Goal: Transaction & Acquisition: Purchase product/service

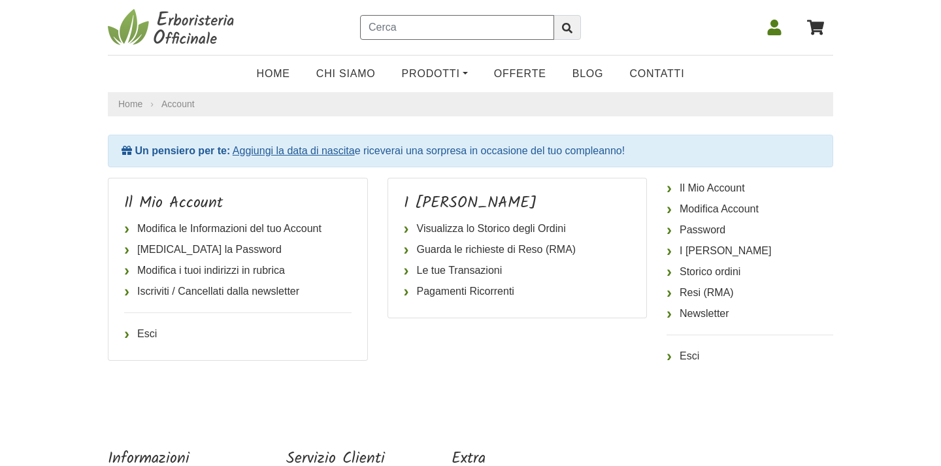
click at [404, 31] on input "text" at bounding box center [457, 27] width 194 height 25
type input "[PERSON_NAME]"
click at [565, 25] on icon "submit" at bounding box center [567, 28] width 10 height 10
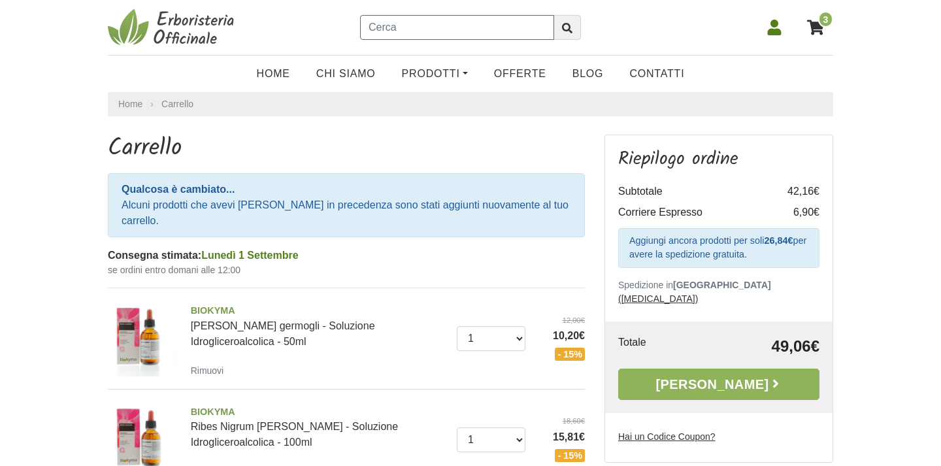
click at [482, 28] on input "text" at bounding box center [457, 27] width 194 height 25
type input "rosa canina"
click at [553, 15] on button "submit" at bounding box center [566, 27] width 27 height 25
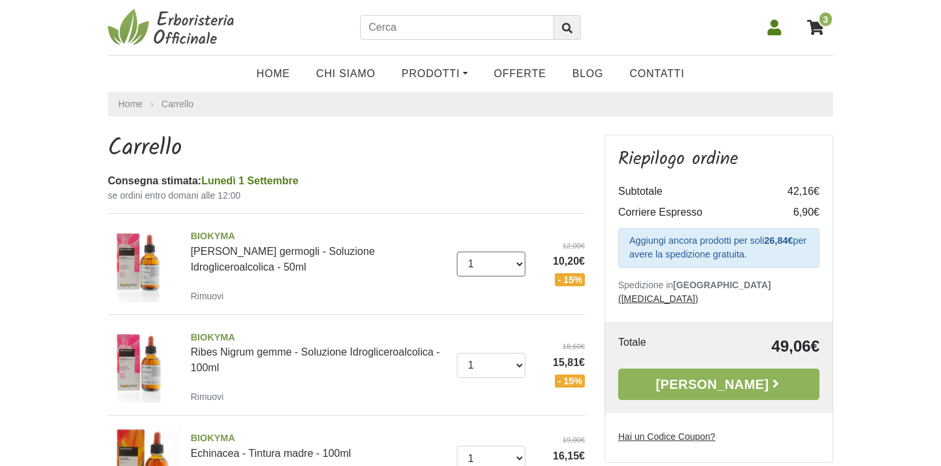
click at [510, 257] on select "0 (Rimuovi) 1 2 3 4 5 6 7 8 9 10 11 12 13 14 15 16 17 18 19 20 21 22 23" at bounding box center [491, 264] width 69 height 25
select select "2"
click at [593, 123] on div "Home Carrello Carrello Consegna stimata: Lunedì 1 Settembre se ordini entro dom…" at bounding box center [470, 313] width 745 height 443
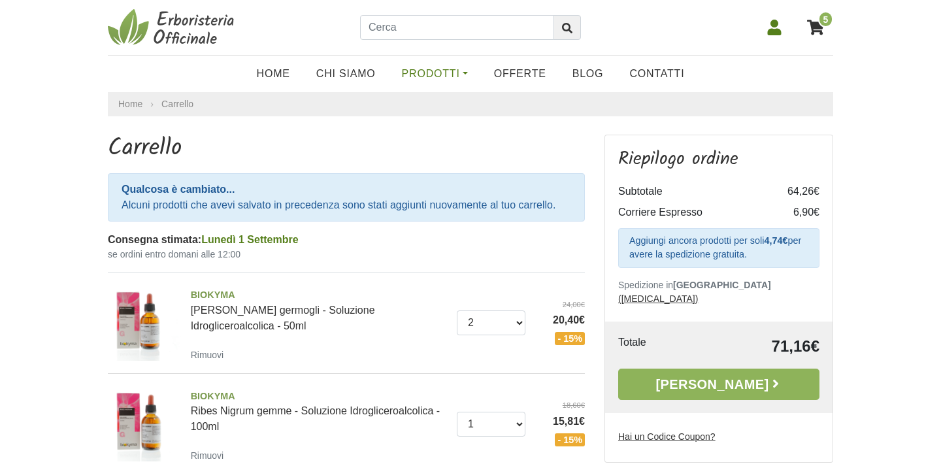
click at [463, 74] on link "Prodotti" at bounding box center [435, 74] width 92 height 26
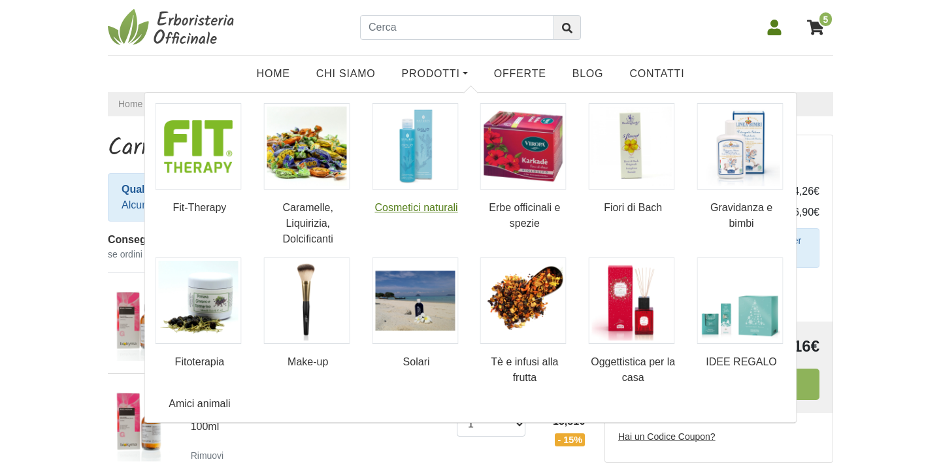
click at [417, 135] on img at bounding box center [415, 146] width 86 height 86
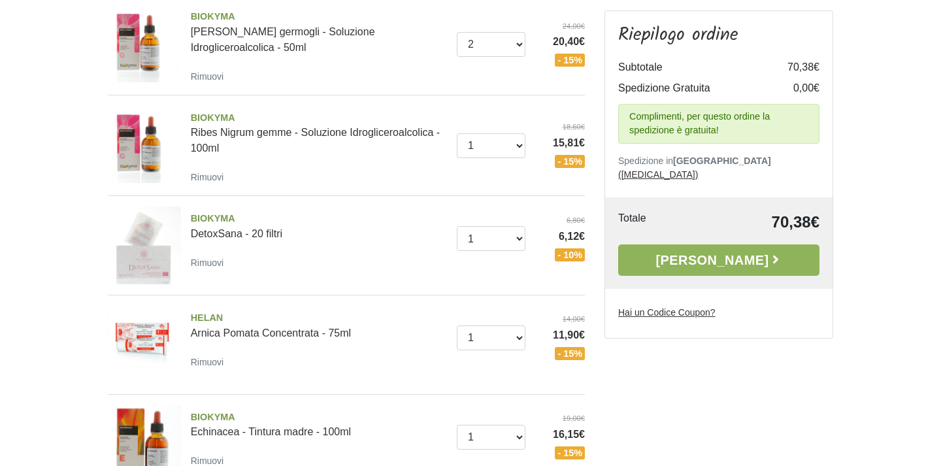
scroll to position [421, 0]
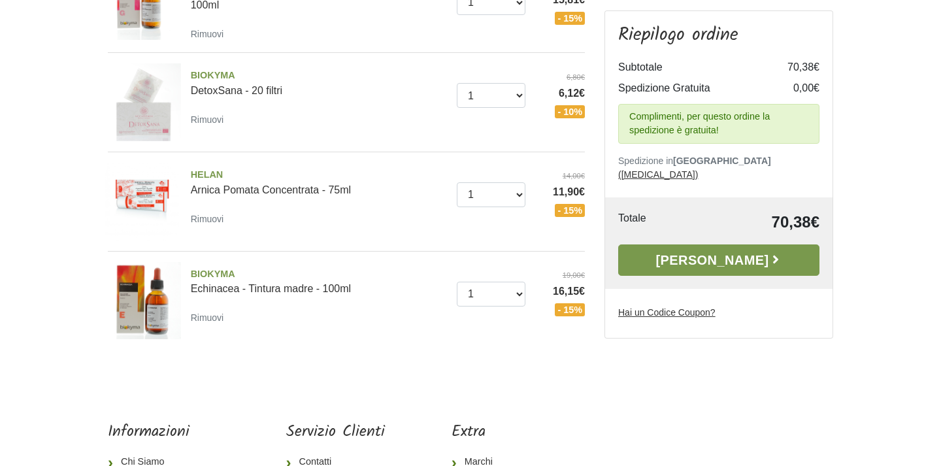
click at [769, 253] on icon at bounding box center [775, 259] width 13 height 13
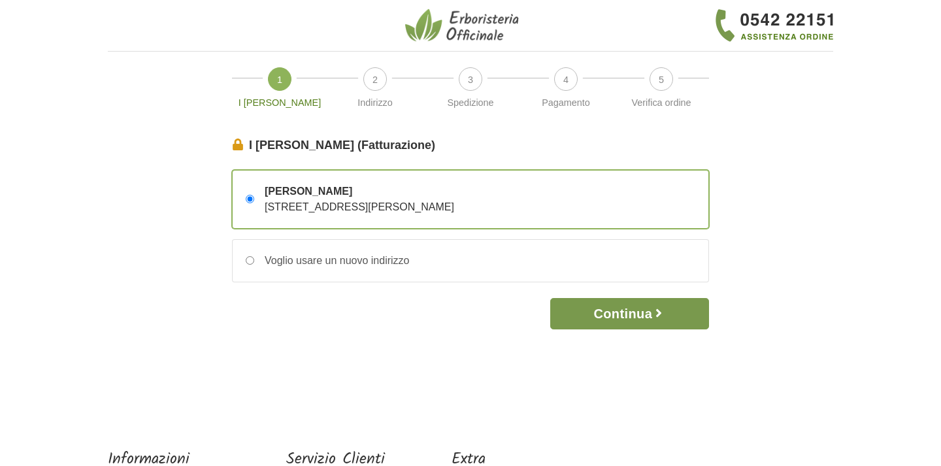
click at [660, 322] on button "Continua" at bounding box center [629, 313] width 159 height 31
click at [659, 312] on icon "button" at bounding box center [658, 312] width 13 height 13
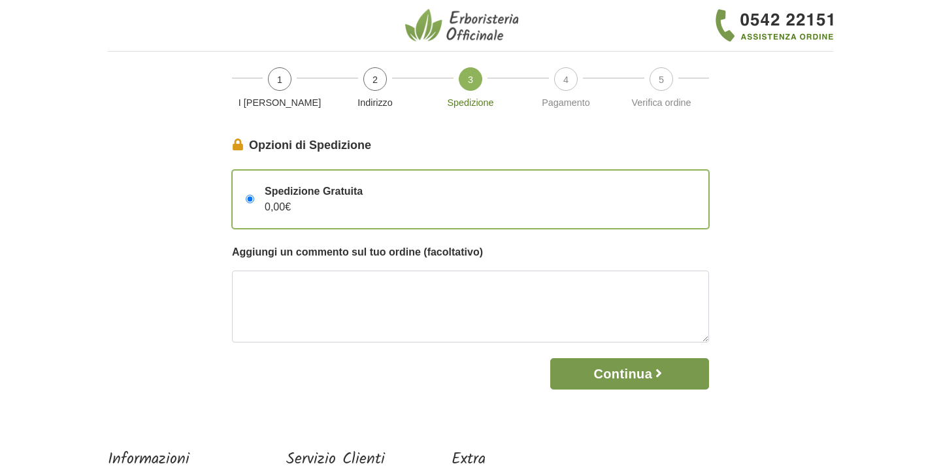
click at [622, 379] on button "Continua" at bounding box center [629, 373] width 159 height 31
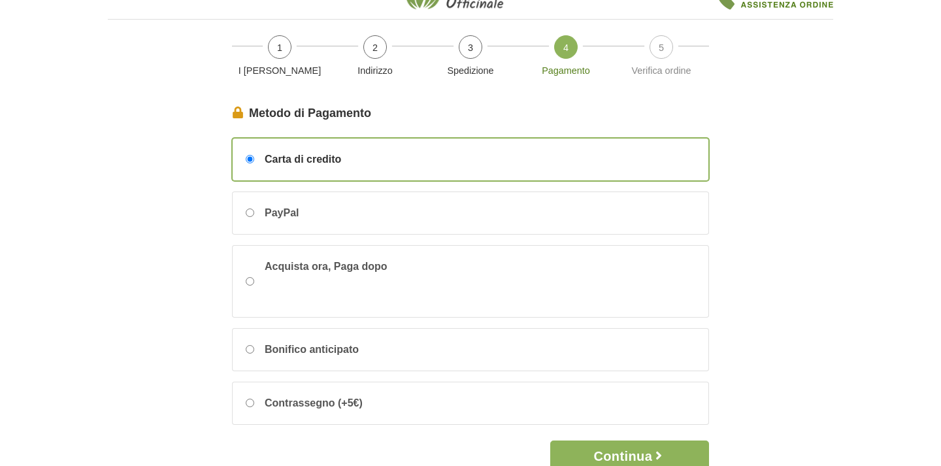
scroll to position [33, 0]
click at [613, 344] on div "Bonifico anticipato" at bounding box center [471, 349] width 476 height 42
click at [254, 344] on input "Bonifico anticipato" at bounding box center [250, 348] width 8 height 8
radio input "true"
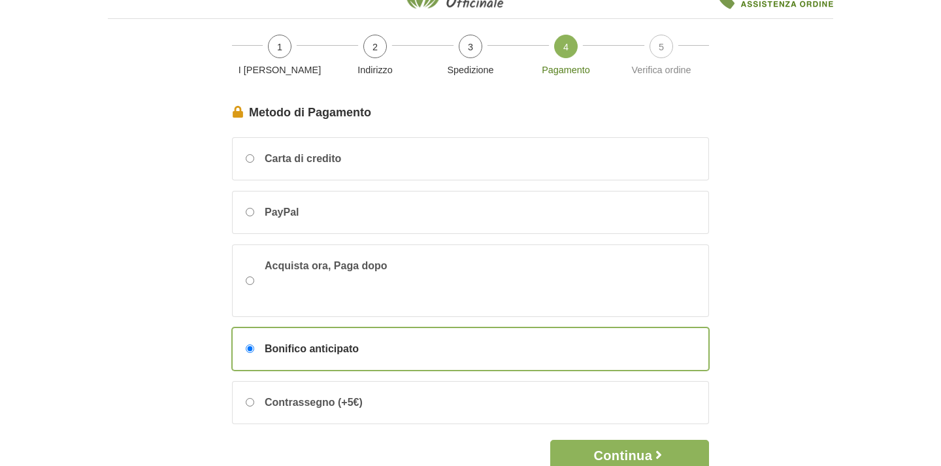
scroll to position [57, 0]
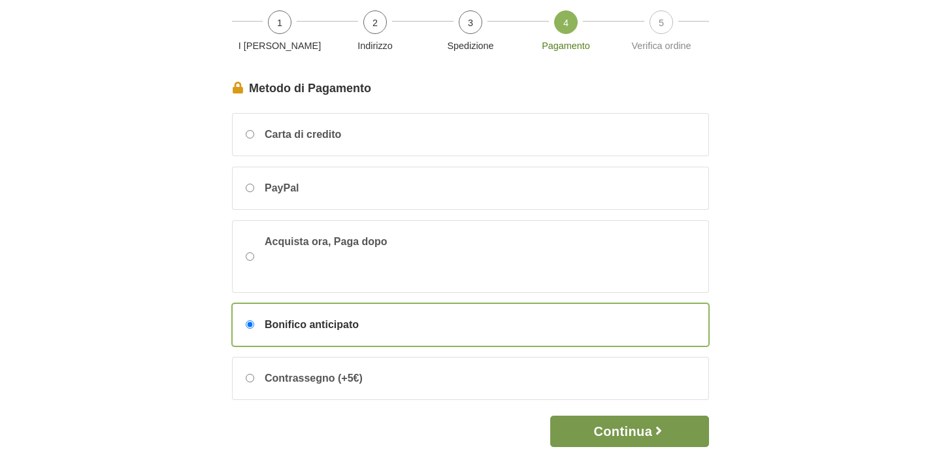
click at [593, 436] on button "Continua" at bounding box center [629, 430] width 159 height 31
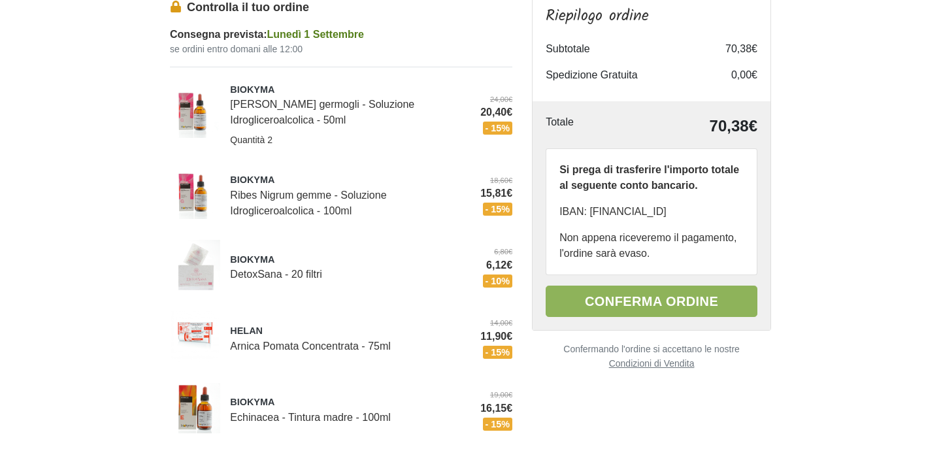
scroll to position [145, 0]
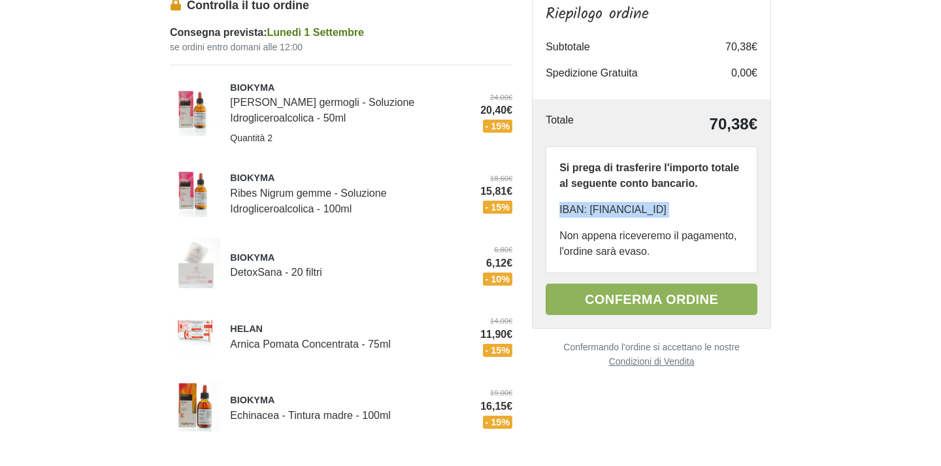
drag, startPoint x: 559, startPoint y: 210, endPoint x: 749, endPoint y: 236, distance: 192.6
click at [749, 236] on div "Si prega di trasferire l'importo totale al seguente conto bancario. IBAN: IT34V…" at bounding box center [651, 209] width 210 height 125
click at [697, 218] on p "IBAN: IT34V0508021000CC0000045000" at bounding box center [651, 210] width 184 height 16
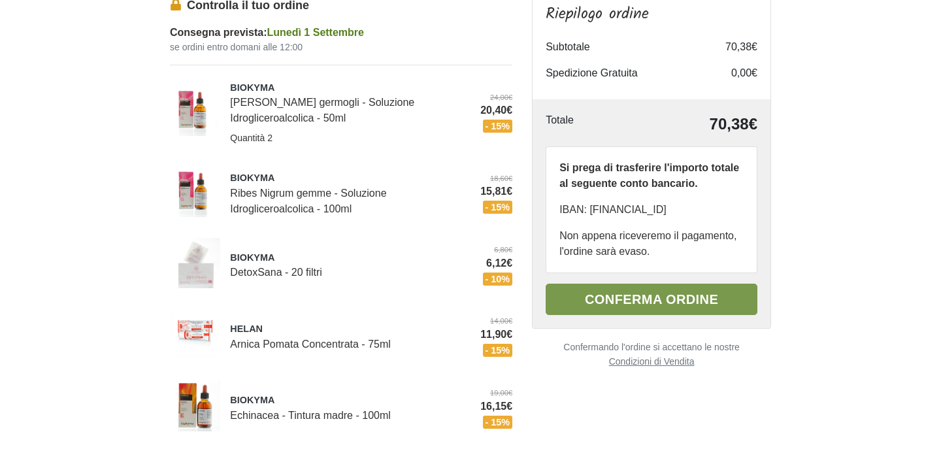
click at [659, 315] on button "Conferma ordine" at bounding box center [651, 299] width 212 height 31
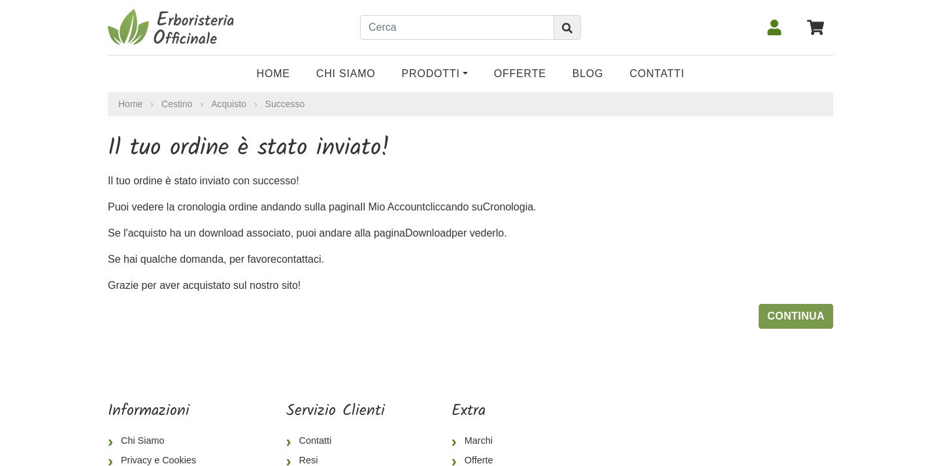
click at [796, 317] on link "Continua" at bounding box center [795, 316] width 74 height 25
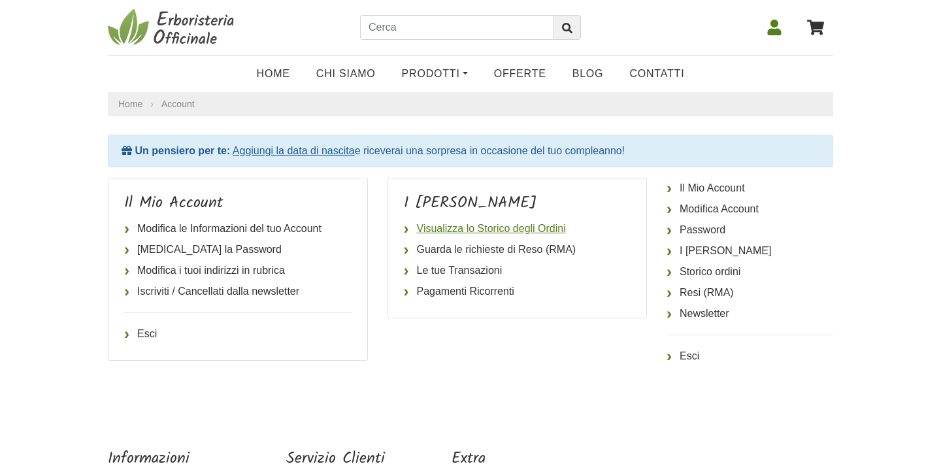
click at [526, 231] on link "Visualizza lo Storico degli Ordini" at bounding box center [517, 228] width 227 height 21
